Goal: Transaction & Acquisition: Purchase product/service

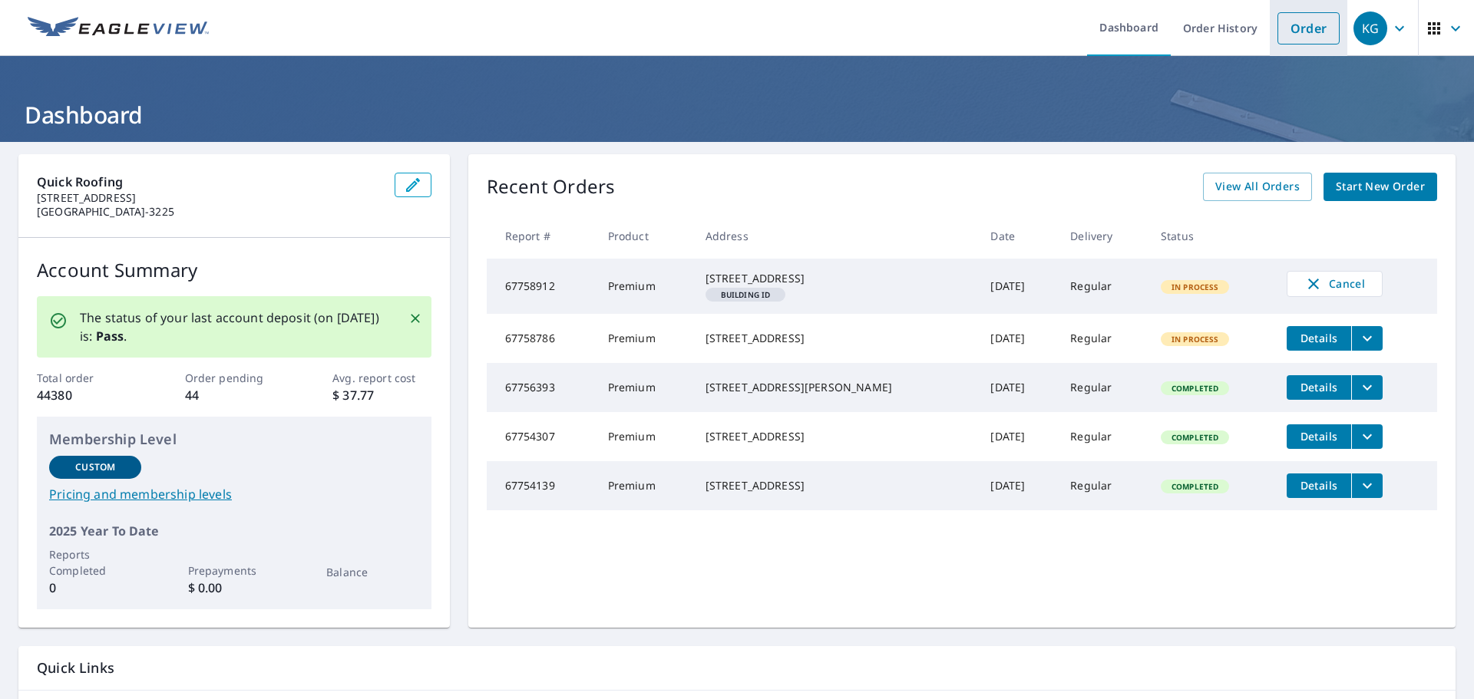
click at [1307, 38] on link "Order" at bounding box center [1308, 28] width 62 height 32
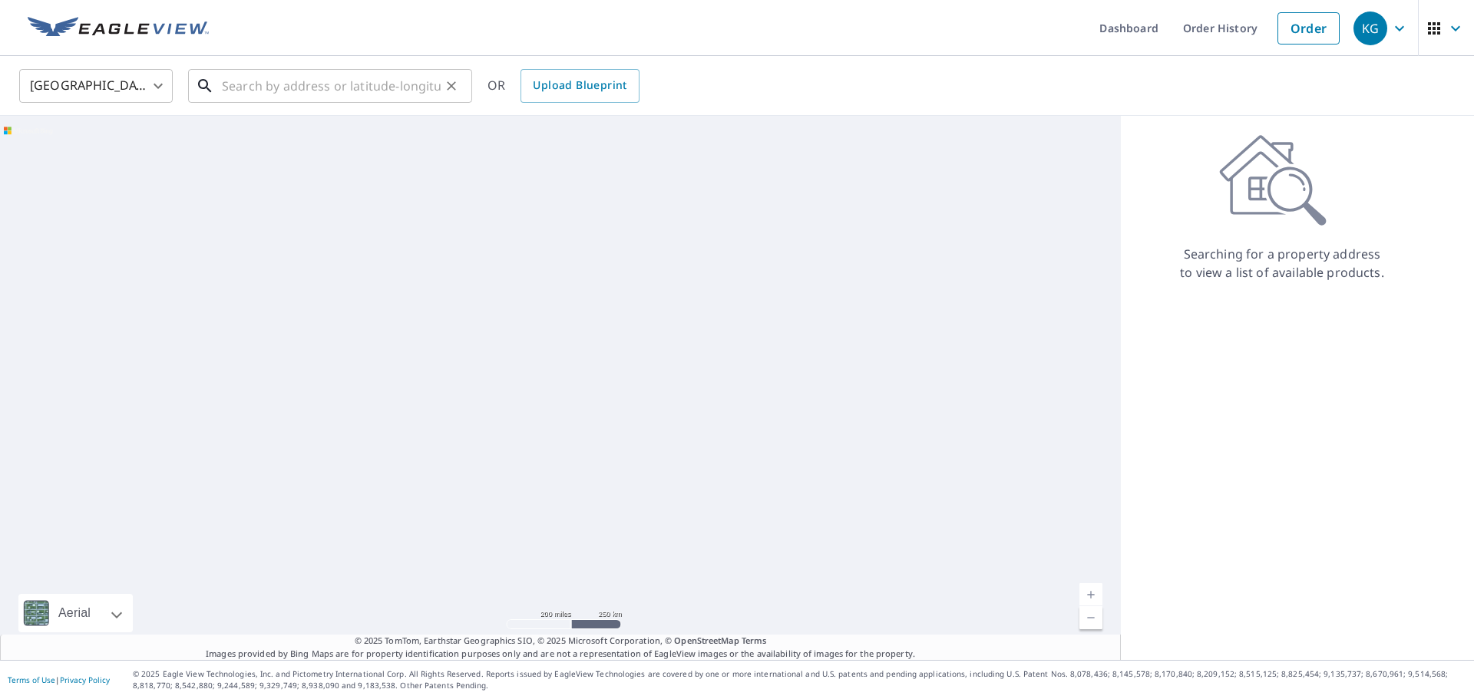
click at [279, 90] on input "text" at bounding box center [331, 85] width 219 height 43
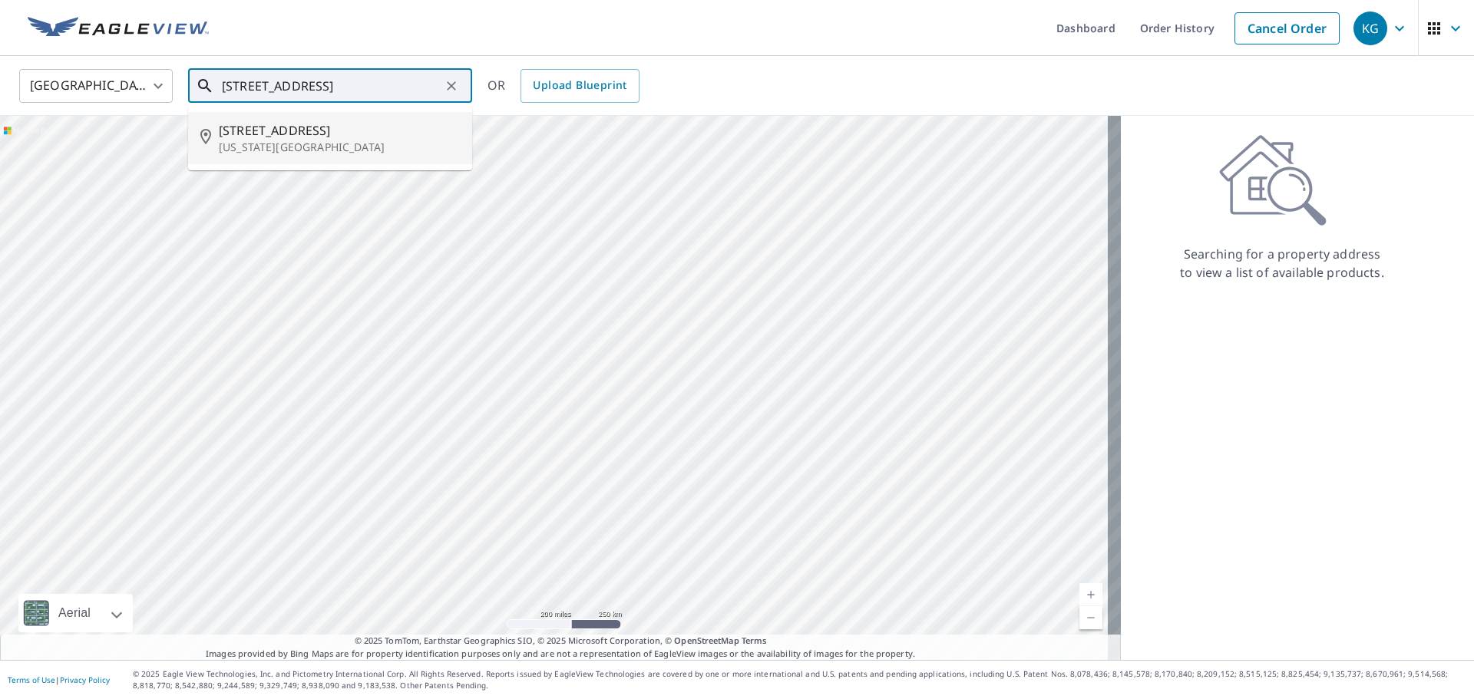
click at [298, 144] on p "[US_STATE][GEOGRAPHIC_DATA]" at bounding box center [339, 147] width 241 height 15
type input "[STREET_ADDRESS][US_STATE]"
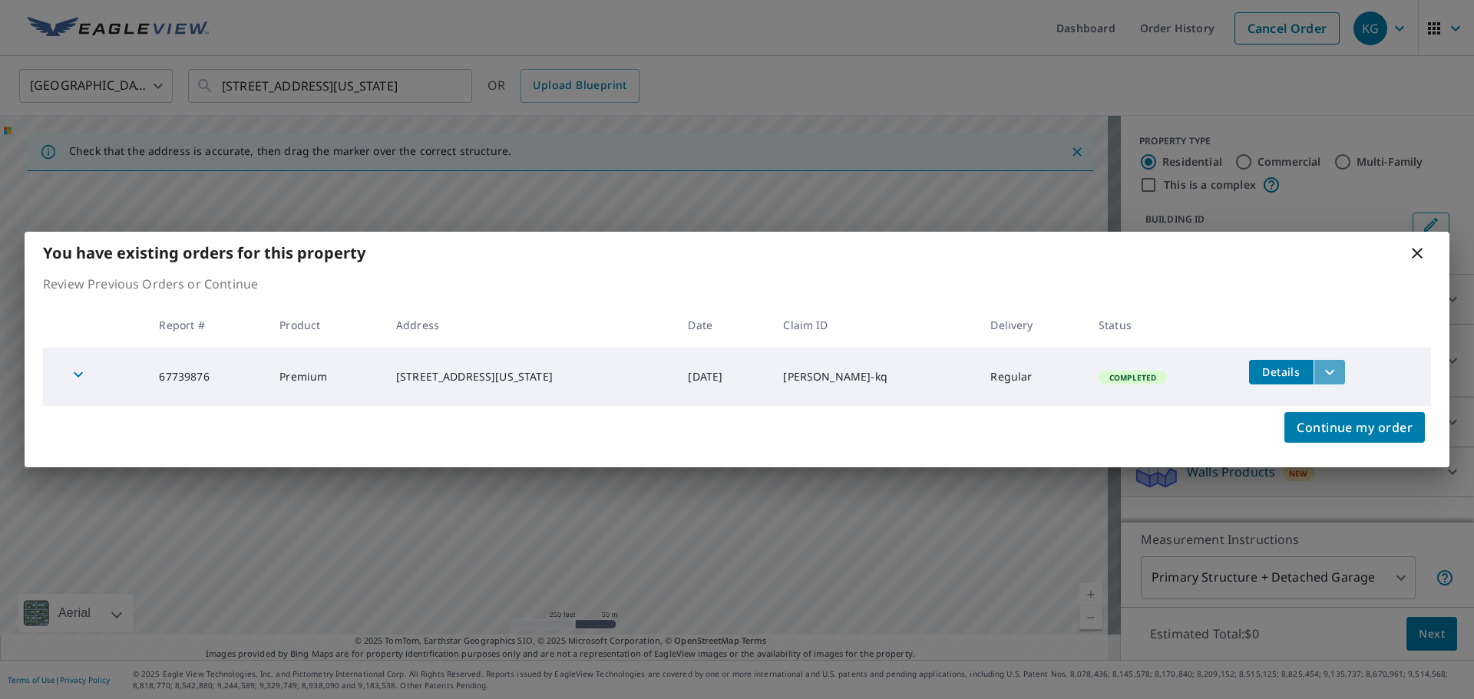
click at [1337, 379] on icon "filesDropdownBtn-67739876" at bounding box center [1329, 372] width 18 height 18
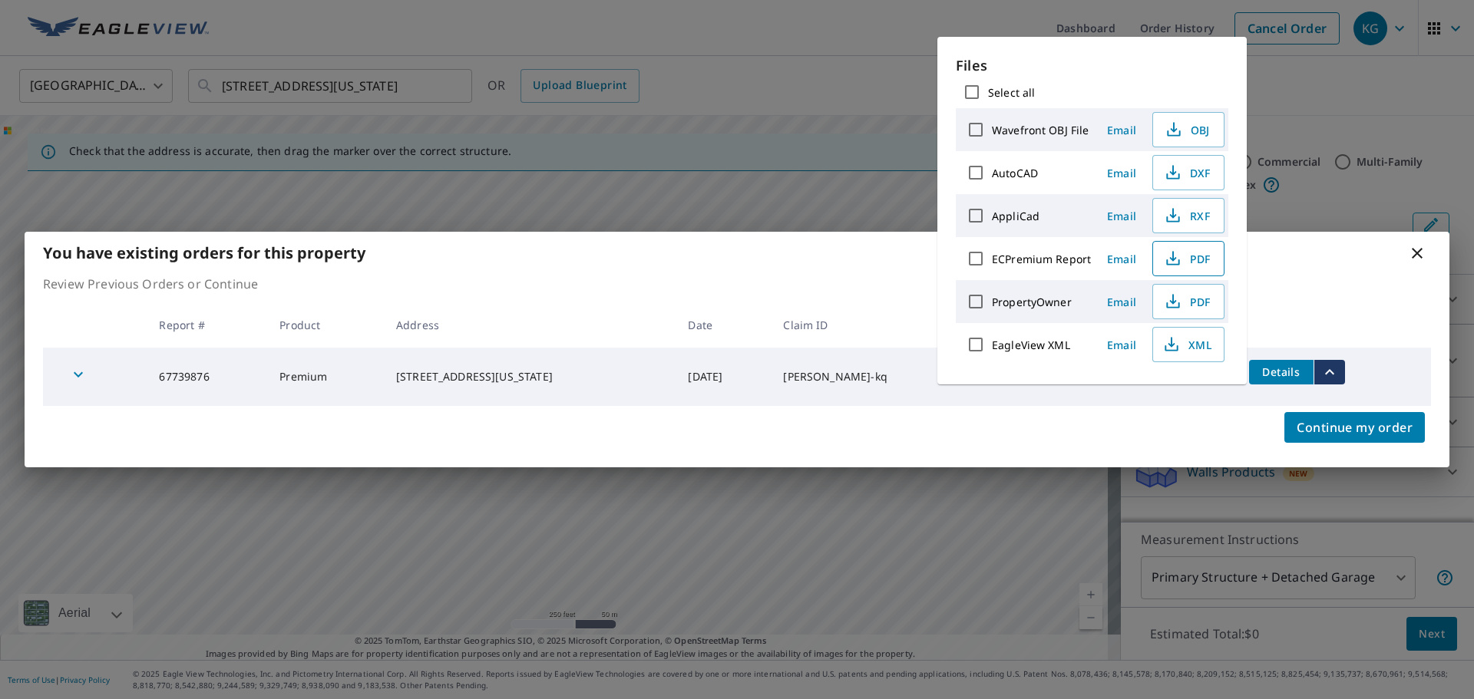
click at [1172, 259] on icon "button" at bounding box center [1172, 256] width 7 height 10
click at [1413, 256] on icon at bounding box center [1417, 253] width 18 height 18
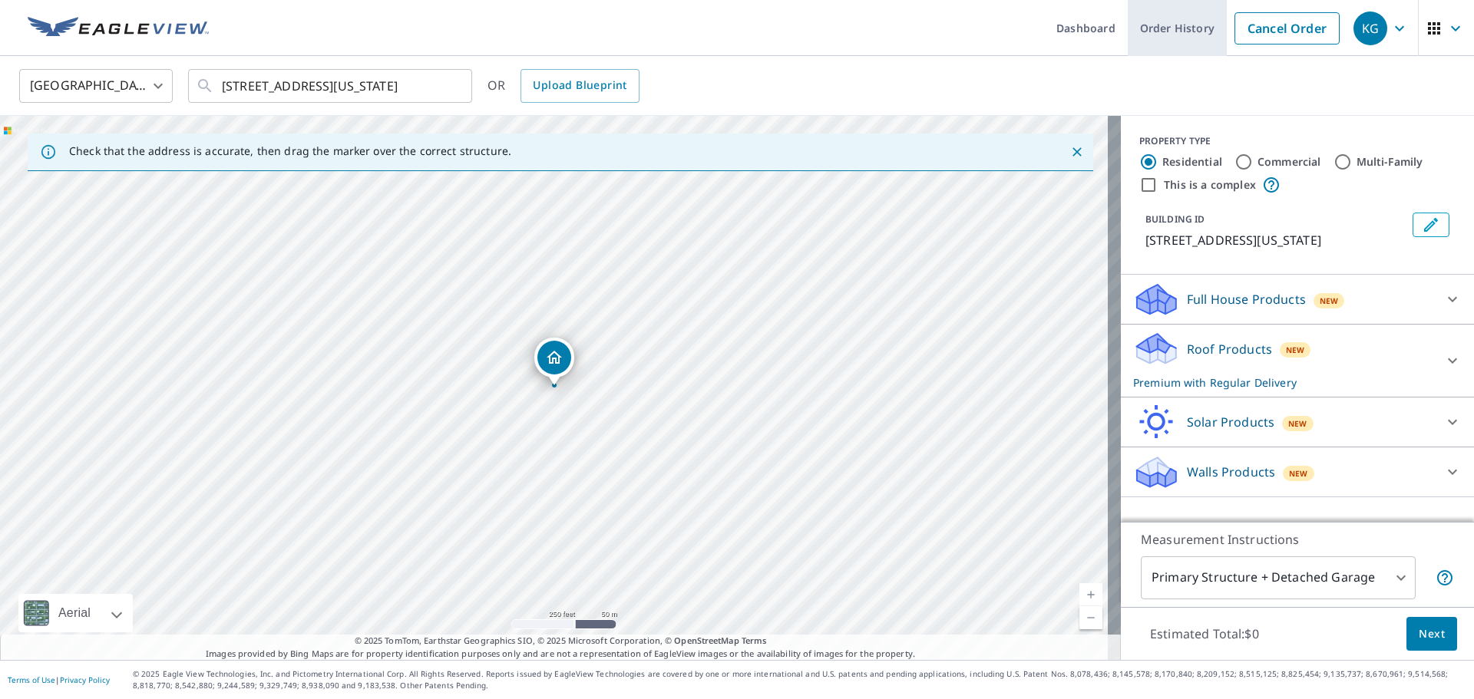
click at [1307, 31] on link "Cancel Order" at bounding box center [1286, 28] width 105 height 32
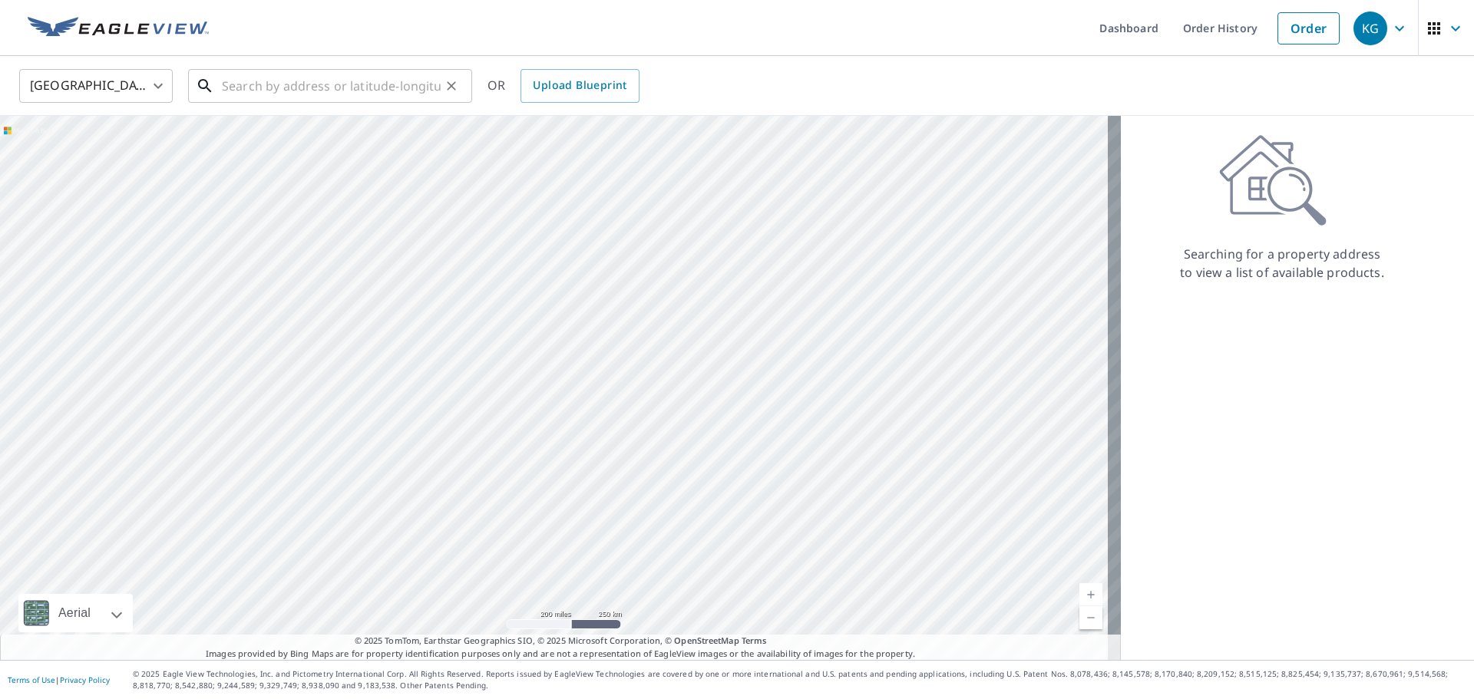
click at [290, 94] on input "text" at bounding box center [331, 85] width 219 height 43
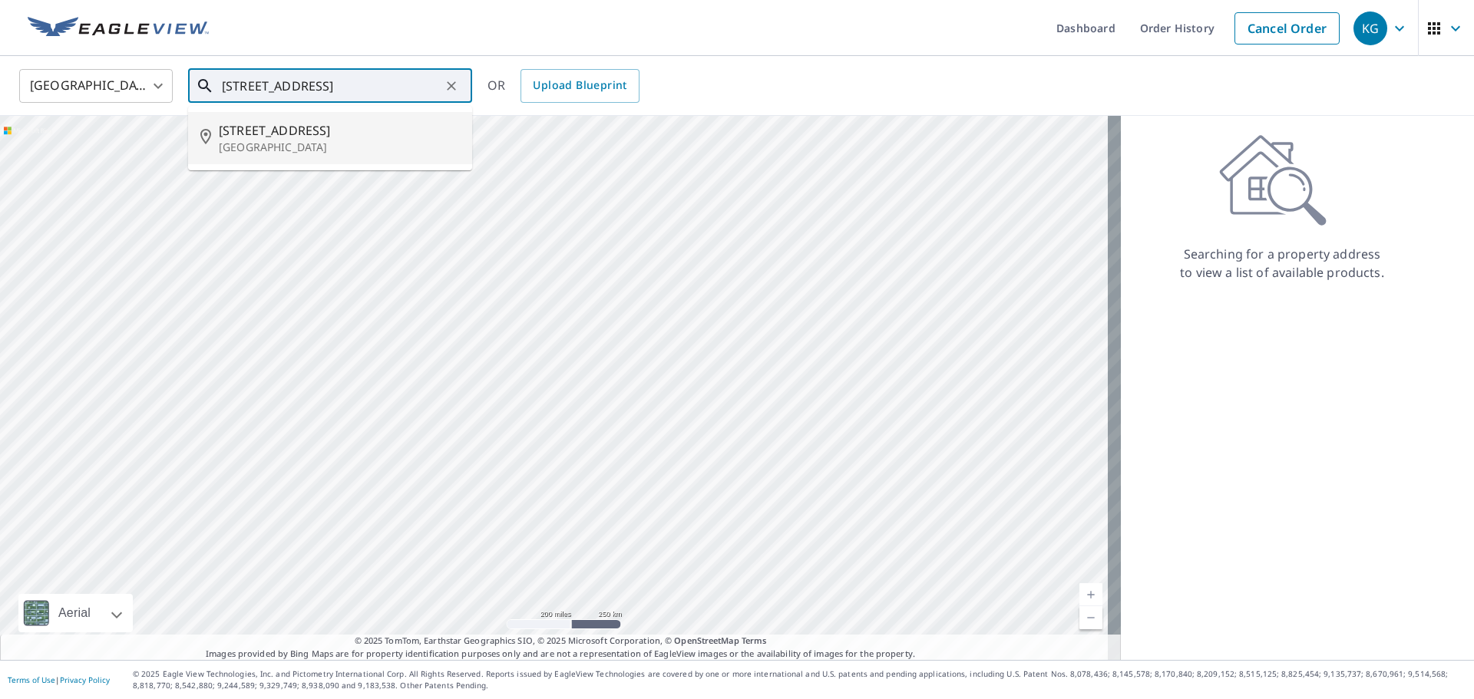
click at [288, 129] on span "[STREET_ADDRESS]" at bounding box center [339, 130] width 241 height 18
type input "[STREET_ADDRESS]"
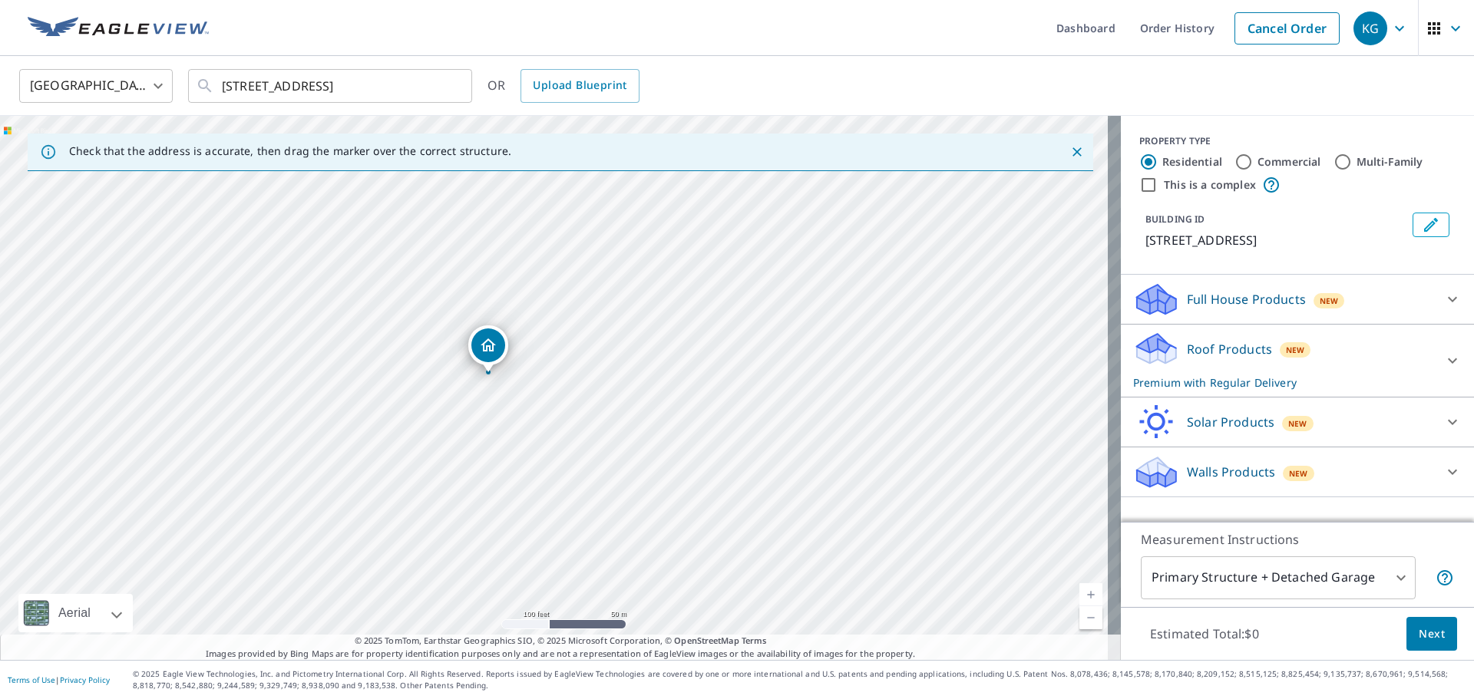
click at [529, 397] on div "[STREET_ADDRESS]" at bounding box center [560, 388] width 1121 height 544
click at [1409, 643] on button "Next" at bounding box center [1431, 634] width 51 height 35
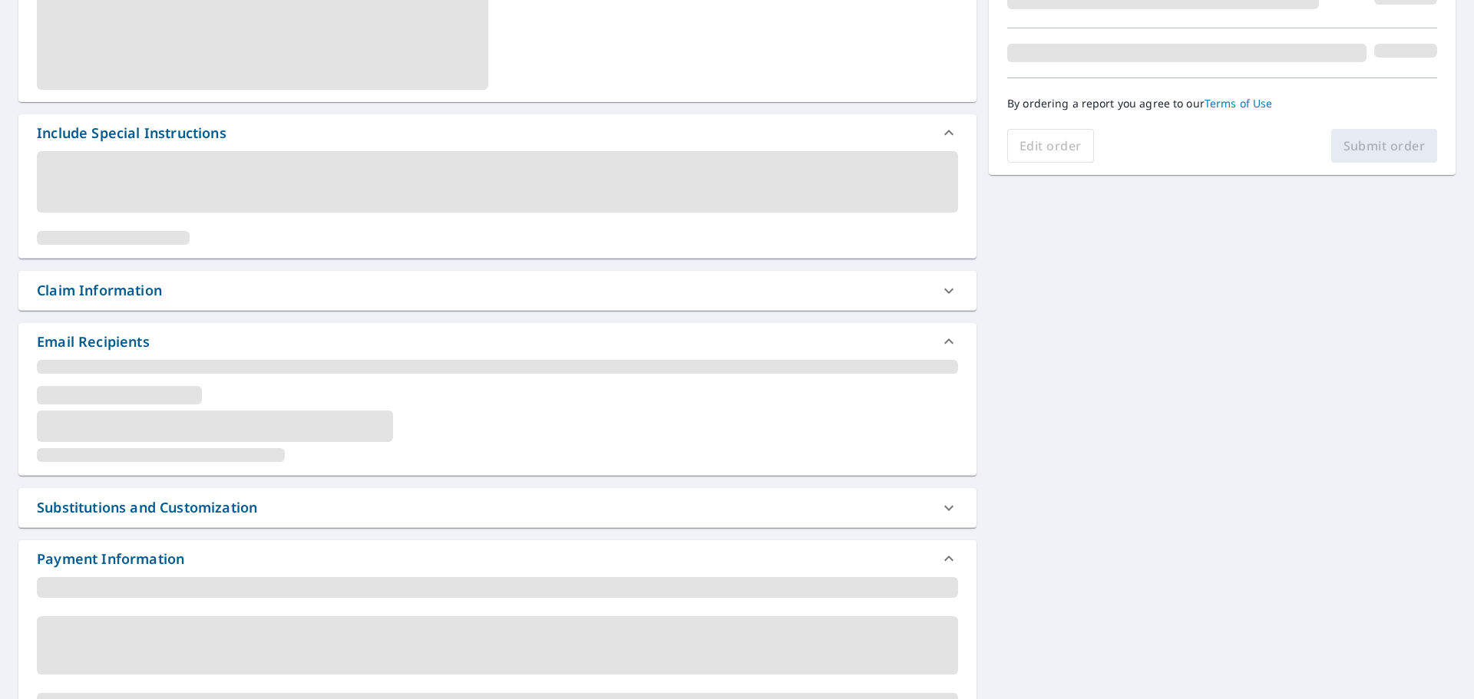
scroll to position [260, 0]
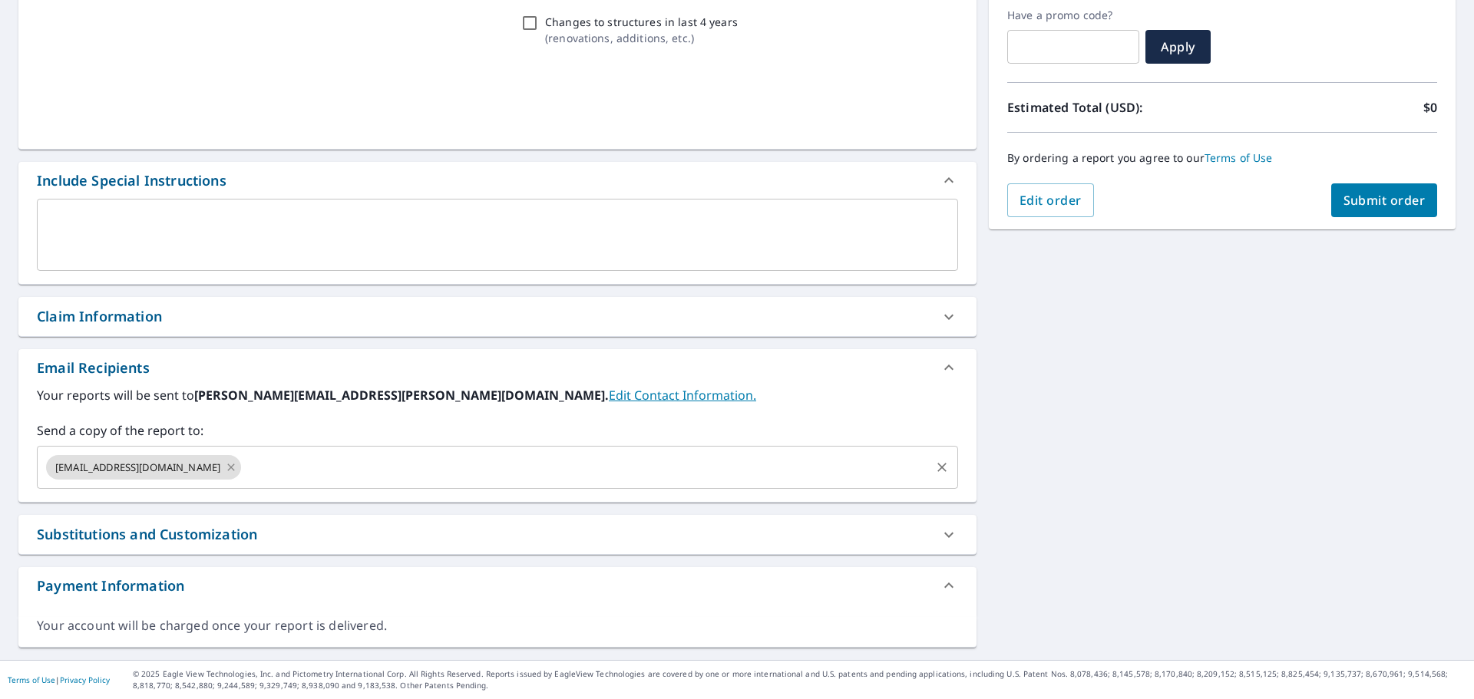
click at [228, 470] on icon at bounding box center [231, 467] width 7 height 7
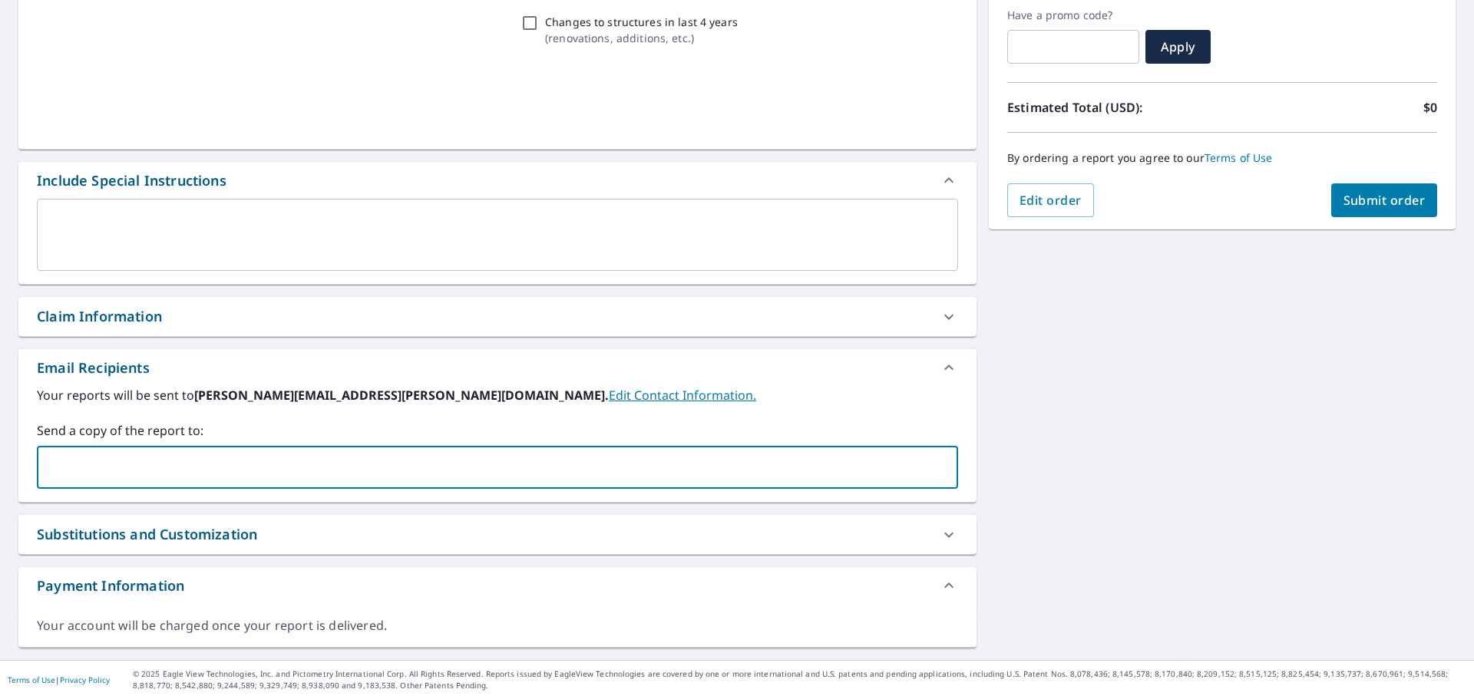
click at [193, 469] on input "text" at bounding box center [486, 467] width 884 height 29
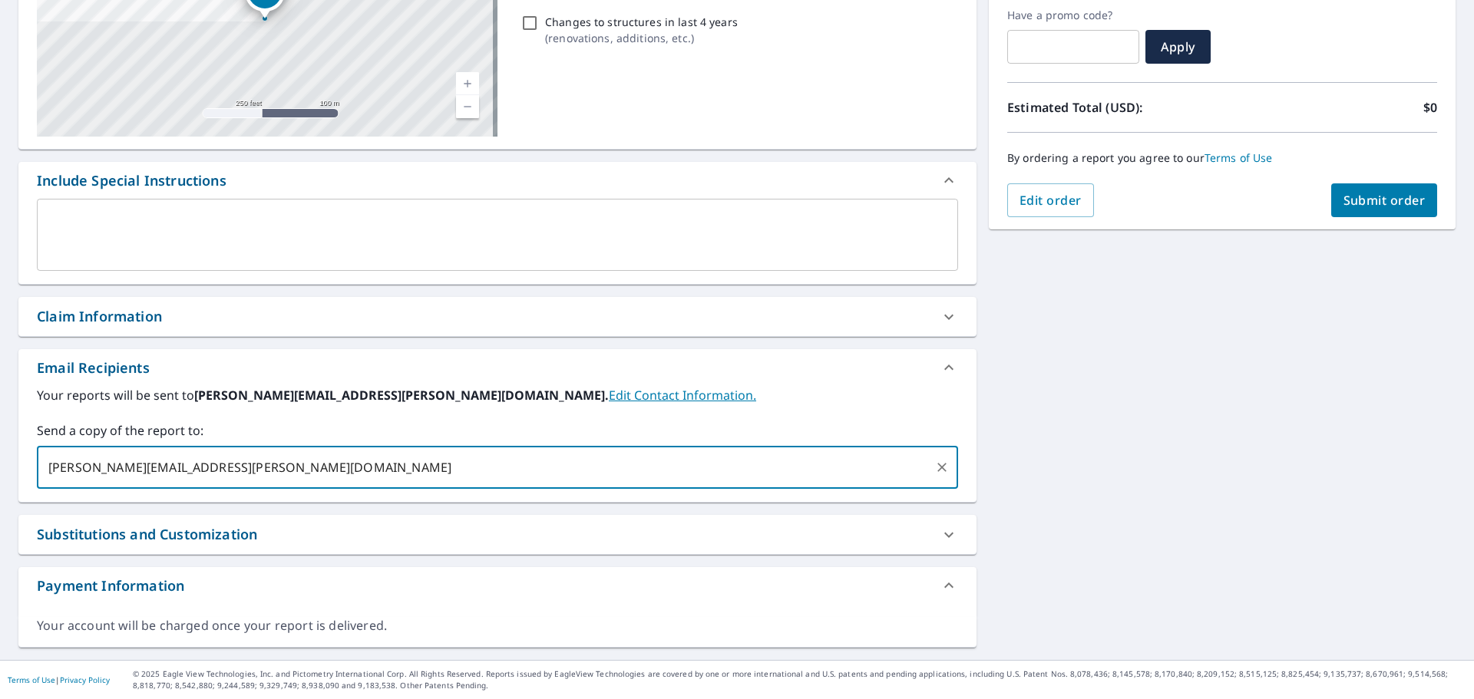
type input "[PERSON_NAME][EMAIL_ADDRESS][PERSON_NAME][DOMAIN_NAME]"
click at [1383, 211] on button "Submit order" at bounding box center [1384, 200] width 107 height 34
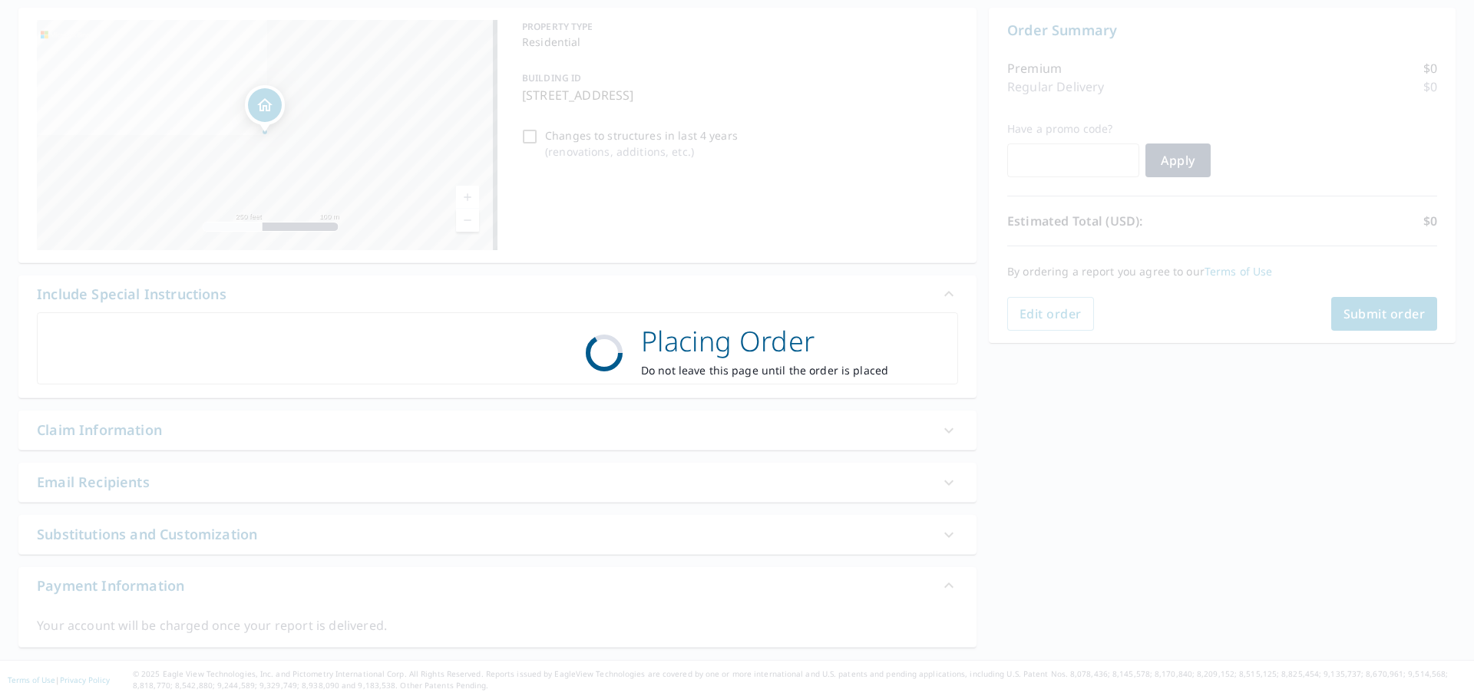
scroll to position [147, 0]
